Goal: Task Accomplishment & Management: Complete application form

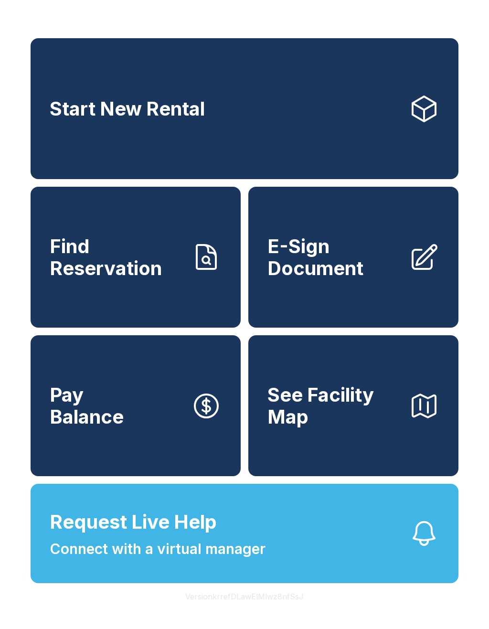
click at [363, 300] on link "E-Sign Document" at bounding box center [353, 257] width 210 height 141
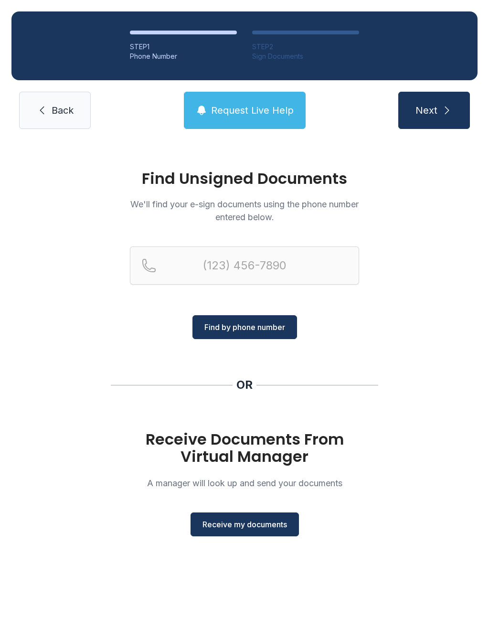
click at [241, 522] on span "Receive my documents" at bounding box center [244, 524] width 85 height 11
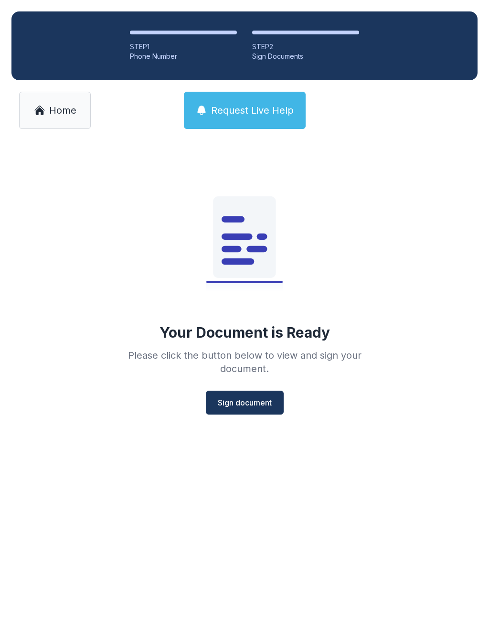
click at [253, 404] on span "Sign document" at bounding box center [245, 402] width 54 height 11
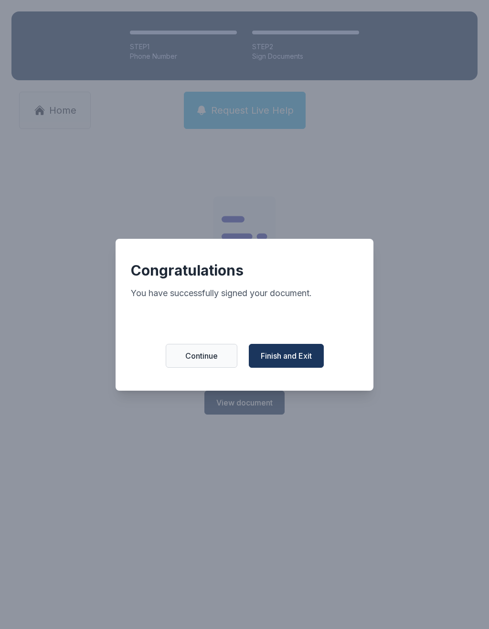
click at [292, 360] on span "Finish and Exit" at bounding box center [286, 355] width 51 height 11
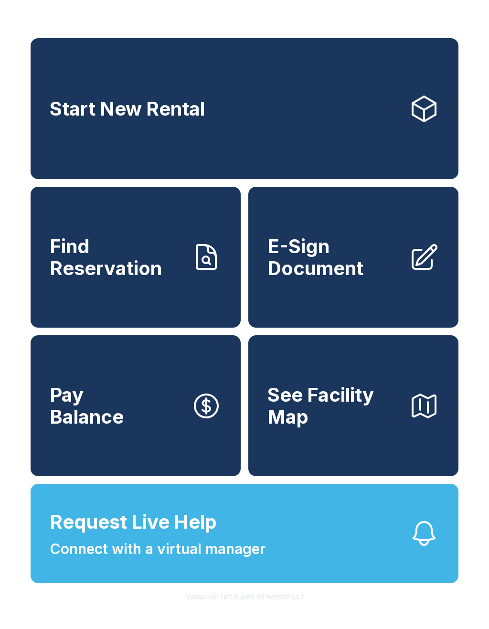
click at [351, 291] on link "E-Sign Document" at bounding box center [353, 257] width 210 height 141
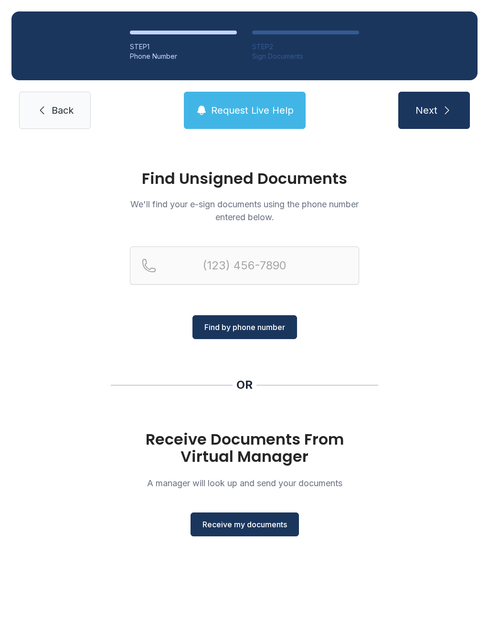
click at [256, 522] on span "Receive my documents" at bounding box center [244, 524] width 85 height 11
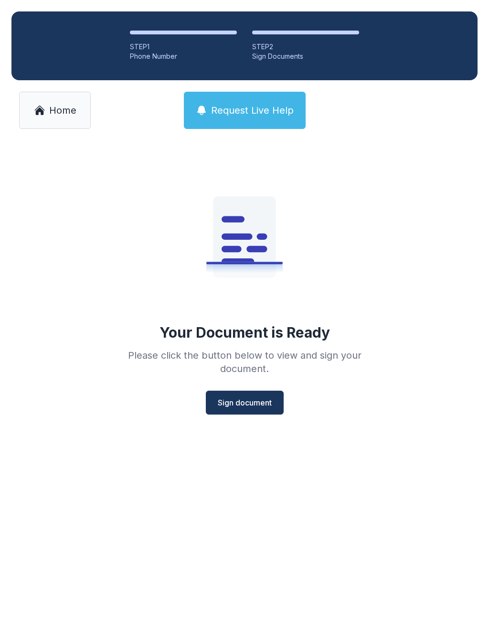
click at [252, 404] on span "Sign document" at bounding box center [245, 402] width 54 height 11
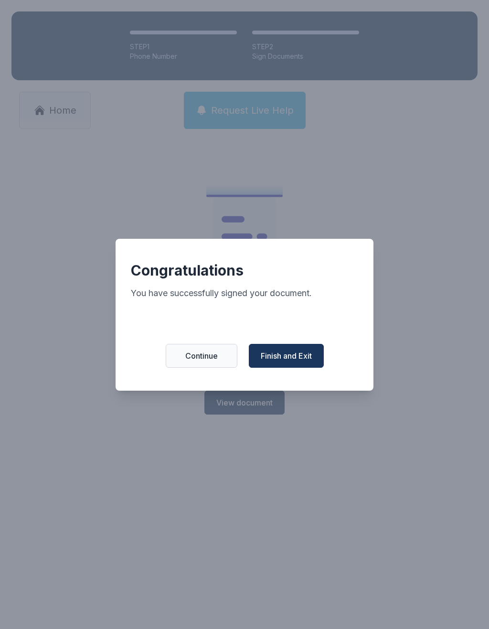
click at [284, 362] on span "Finish and Exit" at bounding box center [286, 355] width 51 height 11
